Goal: Navigation & Orientation: Find specific page/section

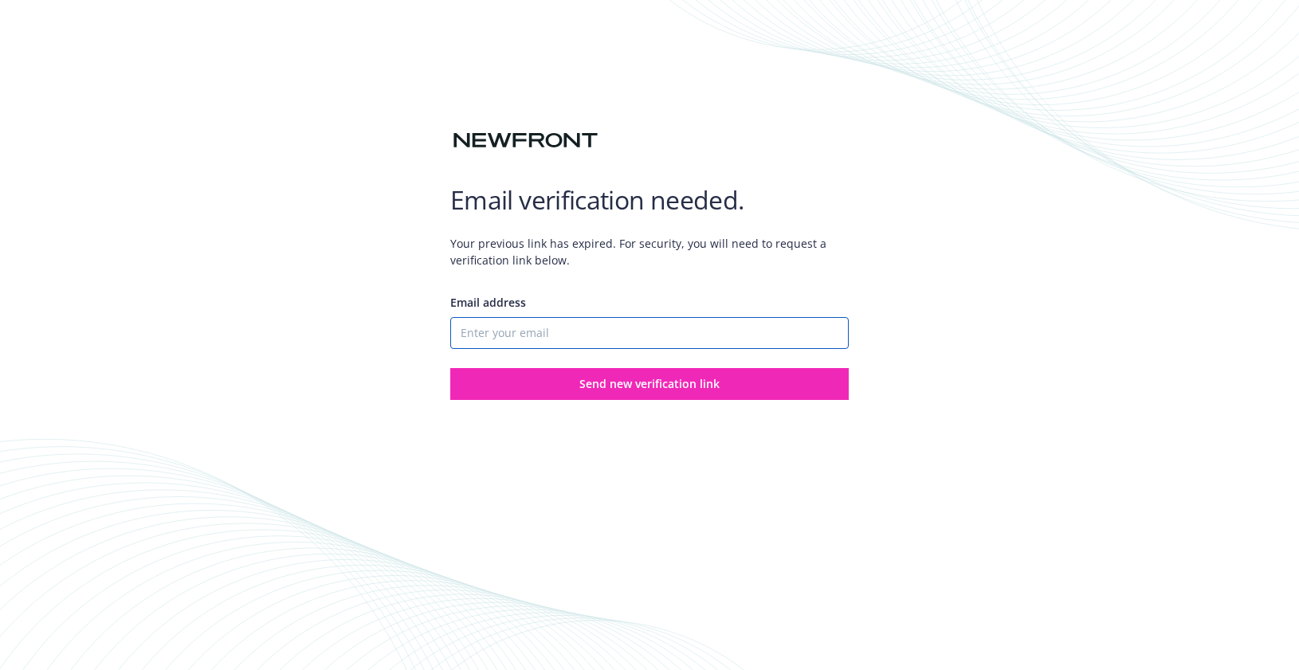
click at [577, 341] on input "Email address" at bounding box center [649, 333] width 399 height 32
click at [824, 340] on input "Email address" at bounding box center [649, 333] width 399 height 32
click at [800, 330] on input "Email address" at bounding box center [649, 333] width 399 height 32
type input "[PERSON_NAME][EMAIL_ADDRESS]"
click at [450, 368] on button "Send new verification link" at bounding box center [649, 384] width 399 height 32
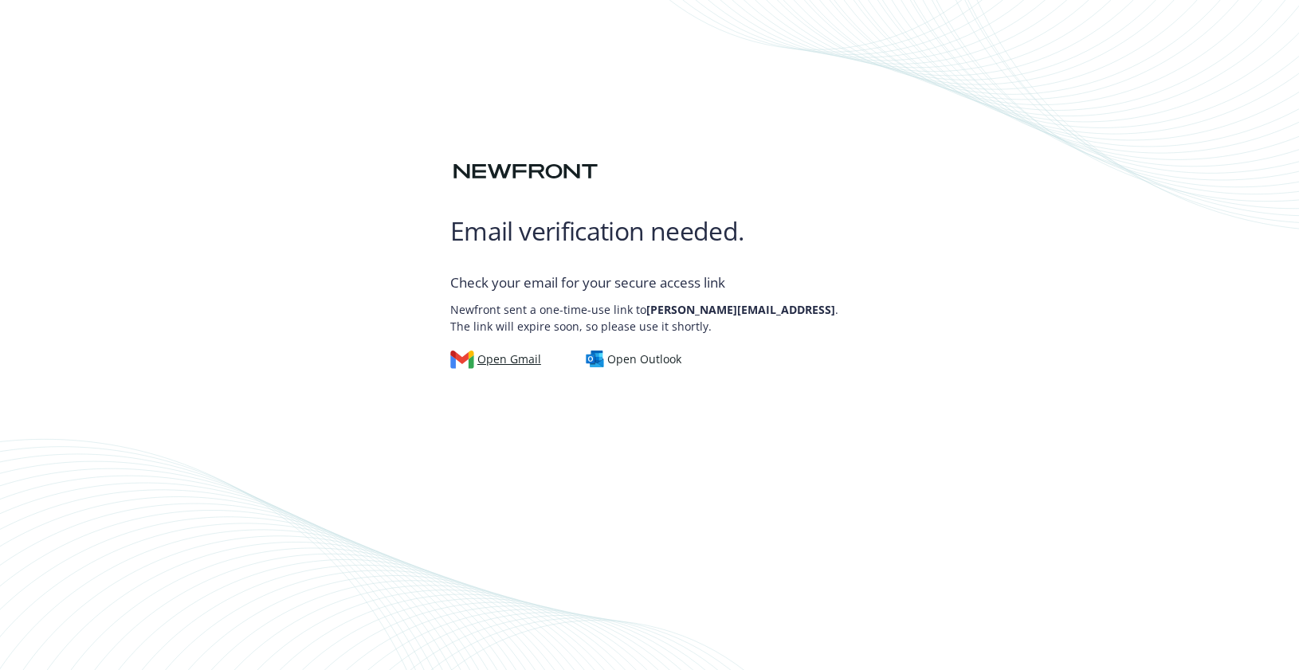
click at [506, 361] on div "Open Gmail" at bounding box center [495, 360] width 91 height 18
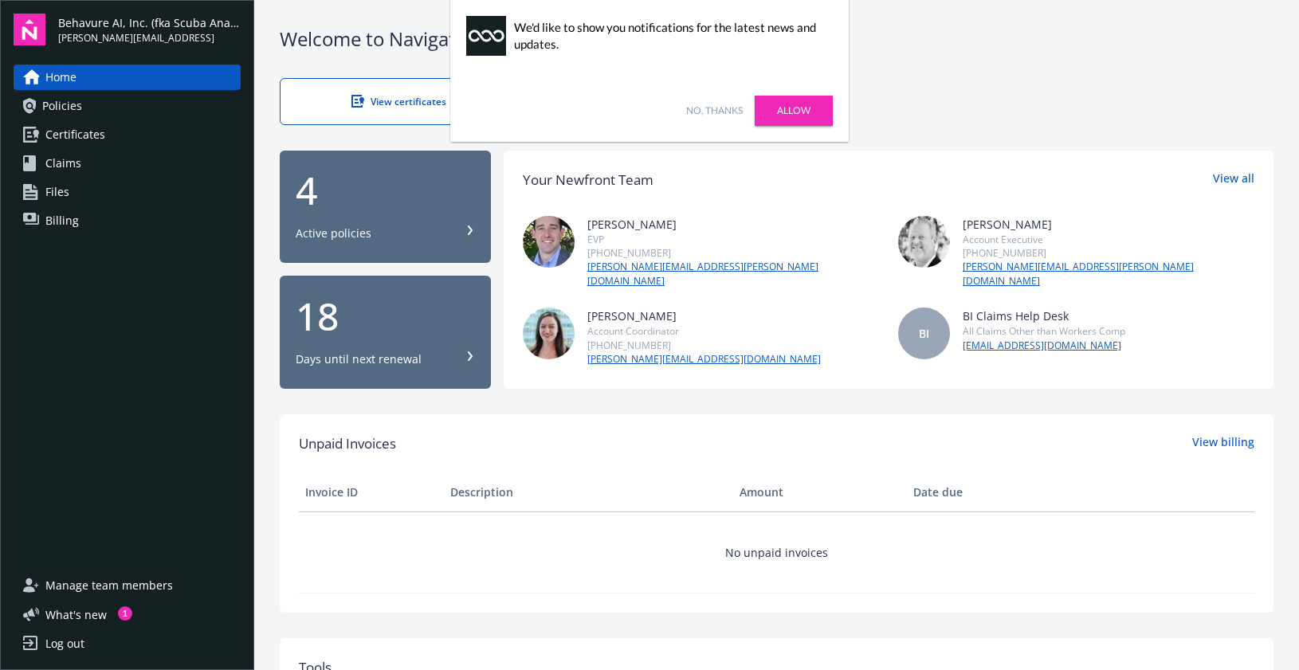
click at [345, 204] on div "4" at bounding box center [385, 190] width 179 height 38
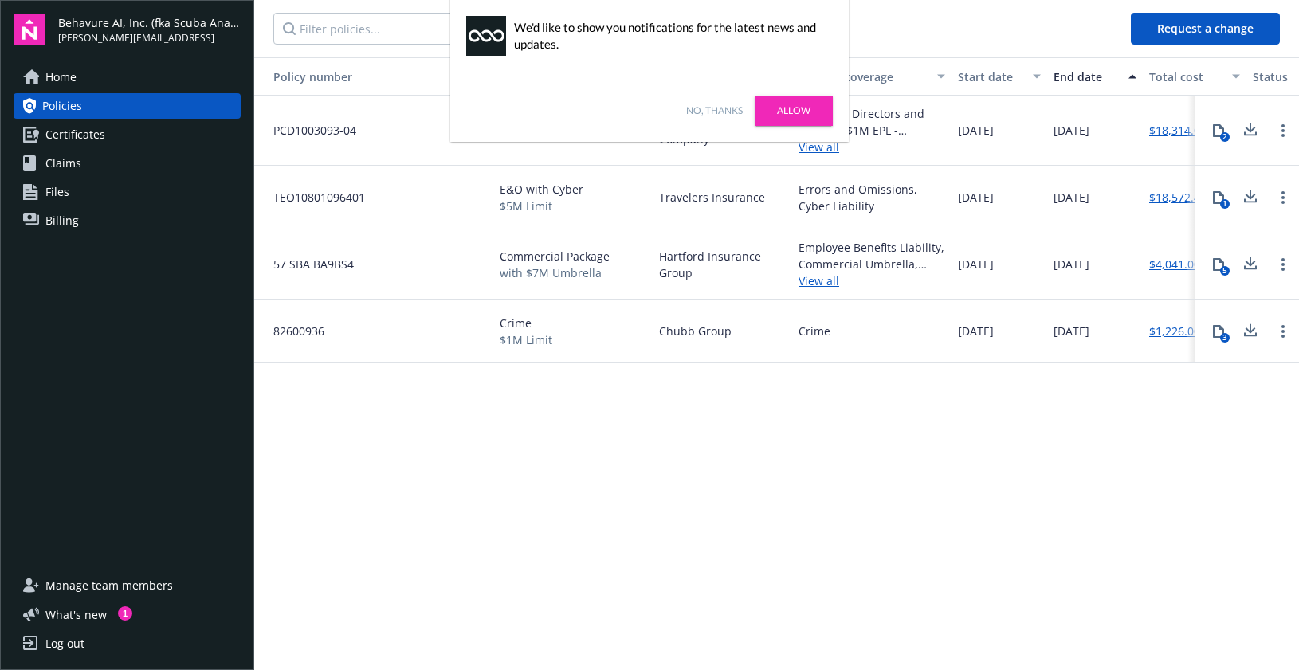
click at [796, 107] on link "Allow" at bounding box center [794, 111] width 78 height 30
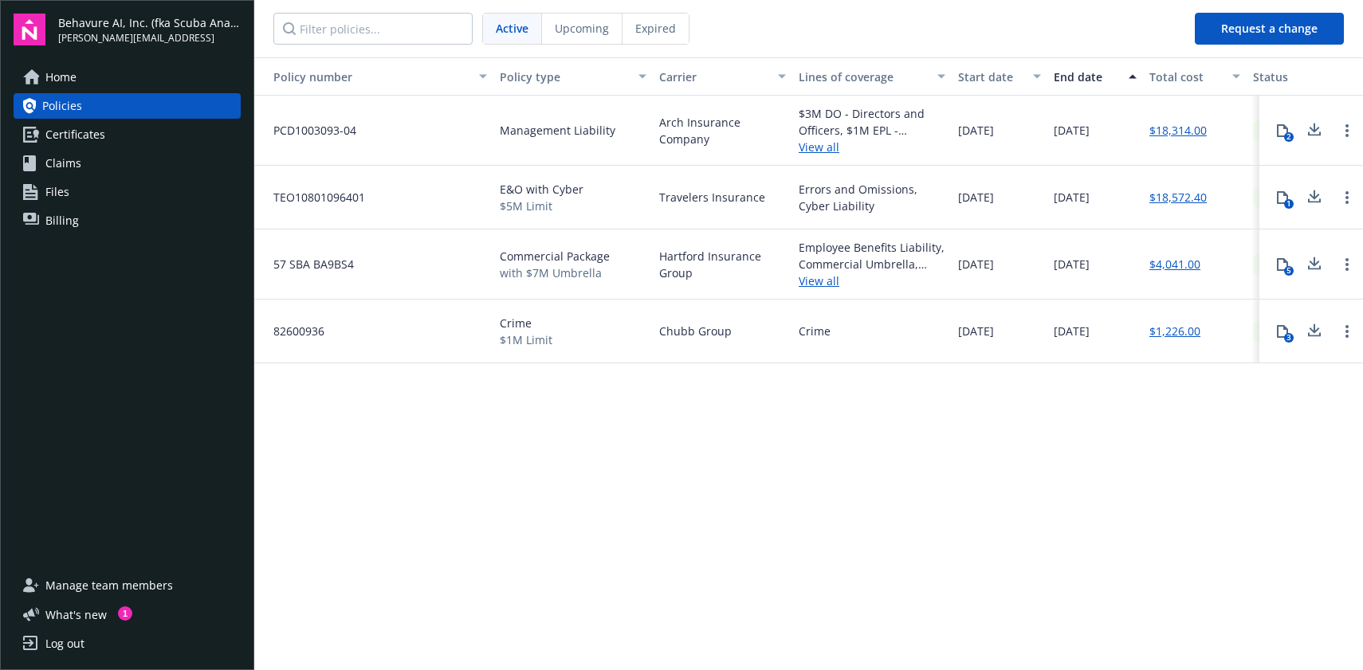
click at [65, 195] on span "Files" at bounding box center [57, 192] width 24 height 26
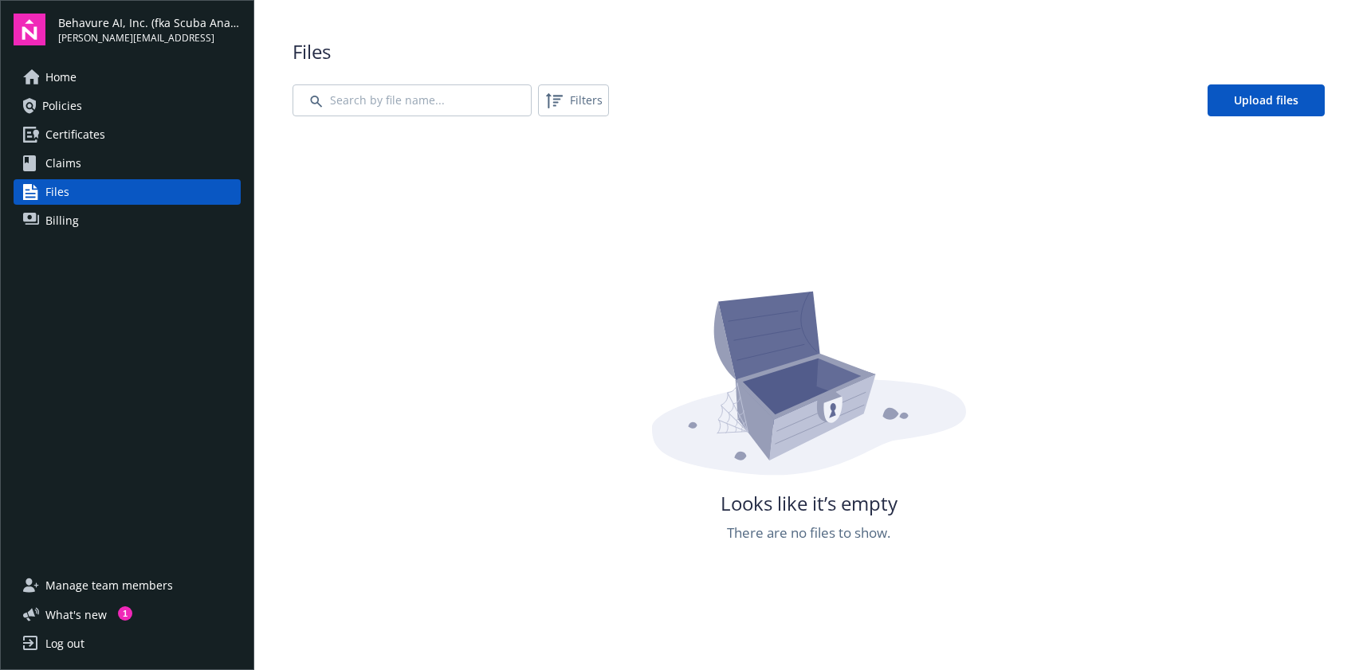
click at [97, 80] on link "Home" at bounding box center [127, 78] width 227 height 26
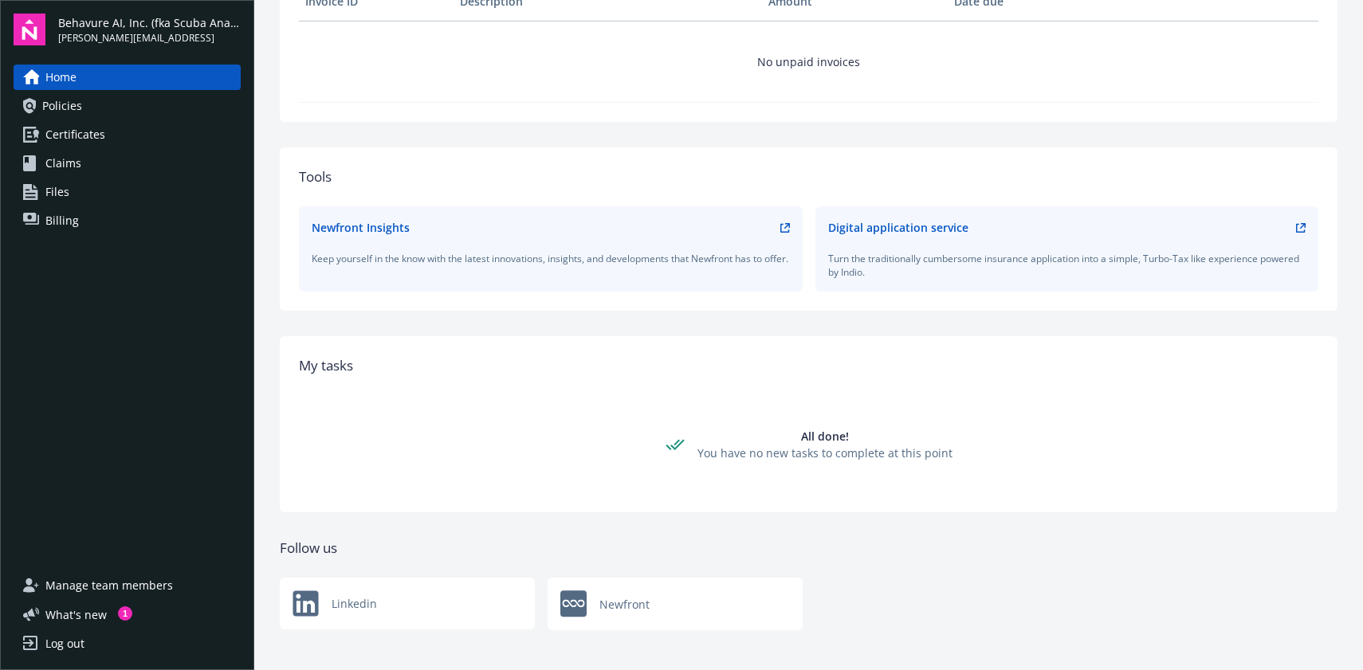
scroll to position [491, 0]
